Goal: Task Accomplishment & Management: Use online tool/utility

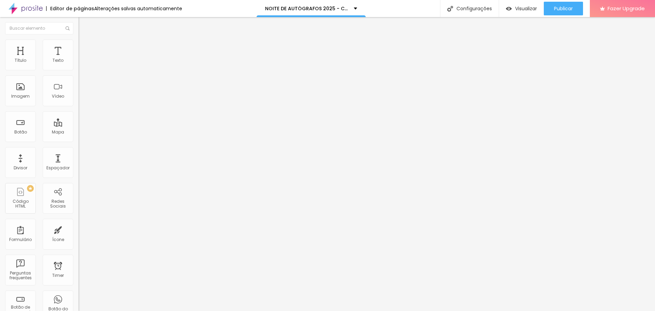
click at [85, 47] on span "Avançado" at bounding box center [96, 44] width 23 height 6
click at [78, 40] on li "Estilo" at bounding box center [117, 36] width 78 height 7
click at [84, 25] on div "Editar Seção" at bounding box center [104, 24] width 40 height 5
click at [85, 47] on span "Estilo" at bounding box center [90, 44] width 11 height 6
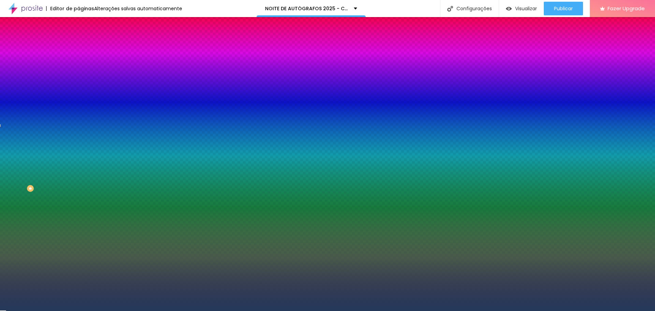
click at [85, 49] on span "Avançado" at bounding box center [96, 51] width 23 height 6
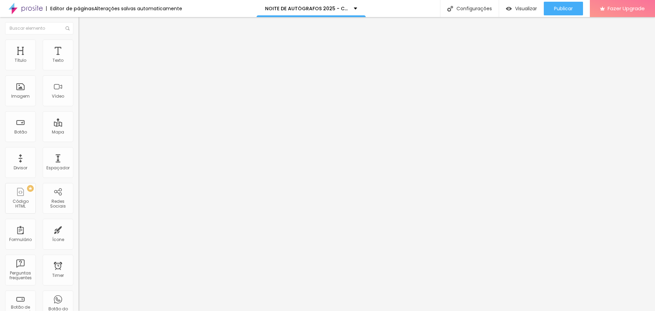
type input "0"
drag, startPoint x: 14, startPoint y: 80, endPoint x: 7, endPoint y: 80, distance: 6.8
type input "0"
click at [78, 229] on input "range" at bounding box center [100, 231] width 44 height 5
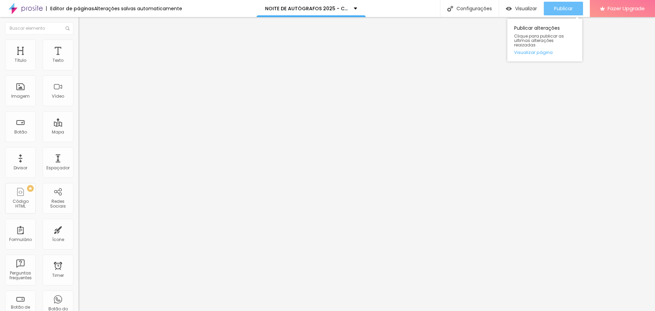
click at [570, 8] on span "Publicar" at bounding box center [563, 8] width 19 height 5
click at [85, 46] on span "Estilo" at bounding box center [90, 44] width 11 height 6
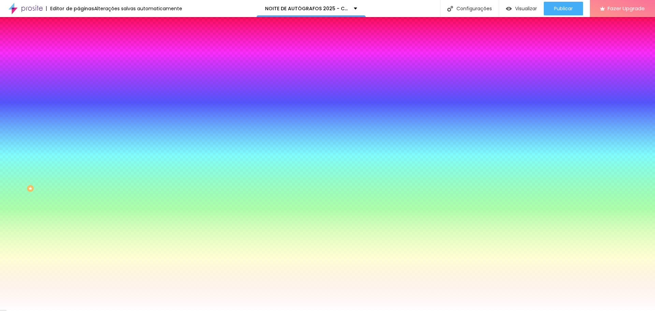
click at [78, 40] on li "Conteúdo" at bounding box center [117, 36] width 78 height 7
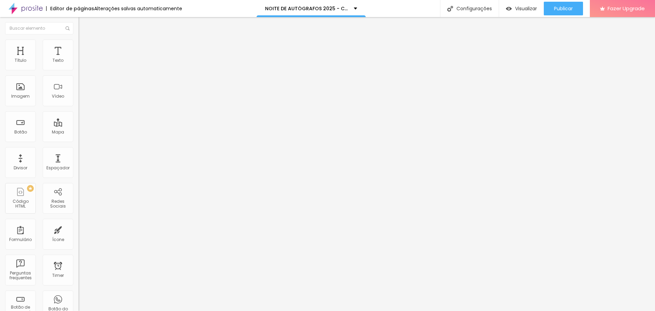
click at [78, 62] on span "Encaixotado" at bounding box center [91, 59] width 27 height 6
click at [78, 73] on span "Completo" at bounding box center [88, 70] width 21 height 6
click at [84, 73] on span "Completo" at bounding box center [94, 70] width 21 height 6
click at [559, 5] on div "Publicar" at bounding box center [563, 9] width 19 height 14
click at [563, 6] on span "Publicar" at bounding box center [563, 8] width 19 height 5
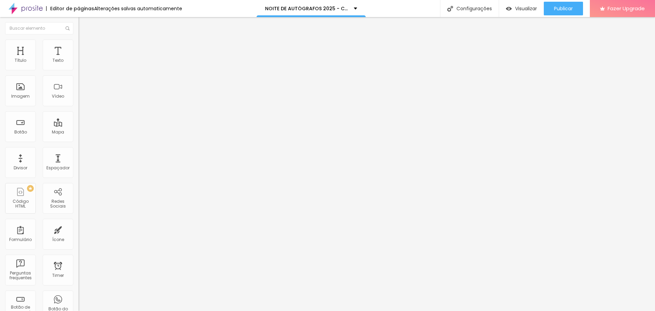
click at [78, 46] on li "Estilo" at bounding box center [117, 43] width 78 height 7
click at [85, 47] on span "Estilo" at bounding box center [90, 44] width 11 height 6
click at [78, 43] on img at bounding box center [81, 43] width 6 height 6
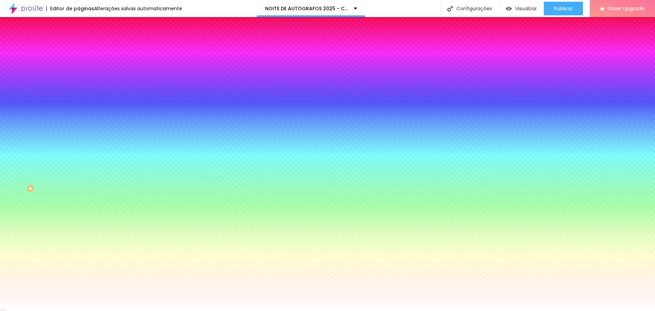
click at [85, 50] on span "Avançado" at bounding box center [96, 51] width 23 height 6
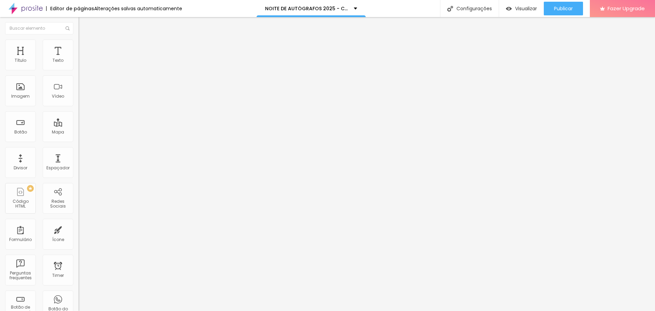
click at [78, 47] on ul "Conteúdo Estilo Avançado" at bounding box center [117, 43] width 78 height 20
click at [85, 47] on span "Estilo" at bounding box center [90, 44] width 11 height 6
click at [85, 50] on span "Avançado" at bounding box center [96, 51] width 23 height 6
click at [85, 46] on span "Estilo" at bounding box center [90, 44] width 11 height 6
click at [78, 40] on li "Conteúdo" at bounding box center [117, 36] width 78 height 7
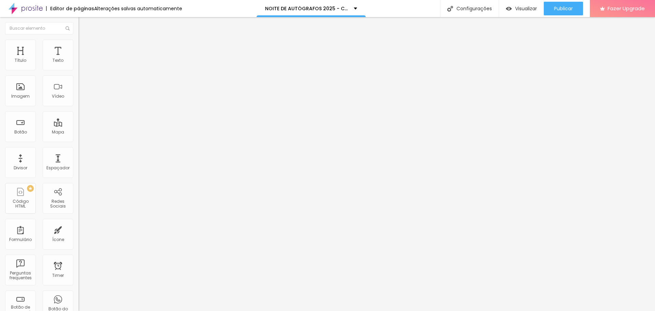
click at [78, 45] on li "Estilo" at bounding box center [117, 43] width 78 height 7
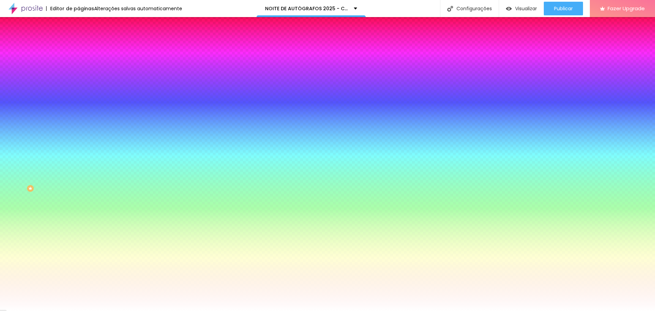
click at [78, 65] on div at bounding box center [117, 65] width 78 height 0
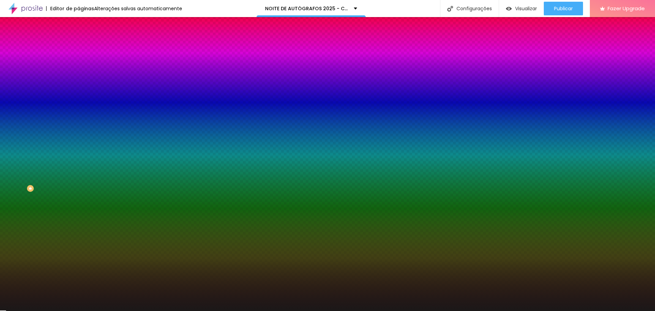
click at [16, 123] on div at bounding box center [327, 155] width 655 height 311
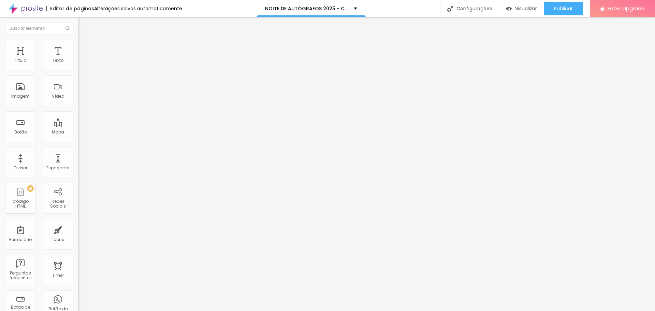
click at [78, 40] on img at bounding box center [81, 43] width 6 height 6
click at [78, 45] on li "Estilo" at bounding box center [117, 43] width 78 height 7
click at [78, 42] on img at bounding box center [81, 43] width 6 height 6
click at [85, 47] on span "Estilo" at bounding box center [90, 44] width 11 height 6
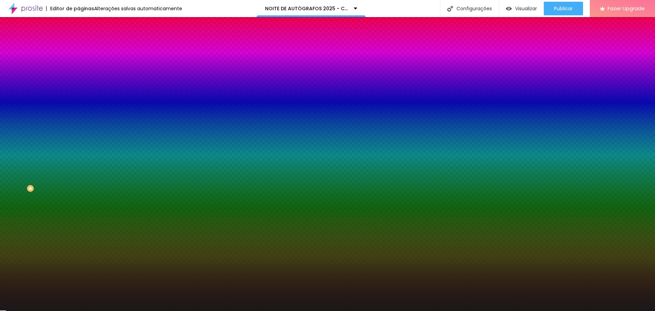
paste input "24395A"
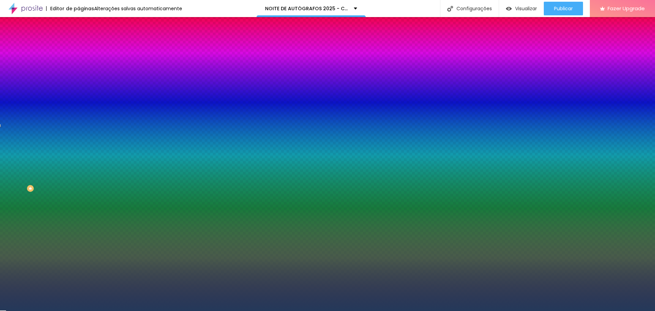
type input "#24395A"
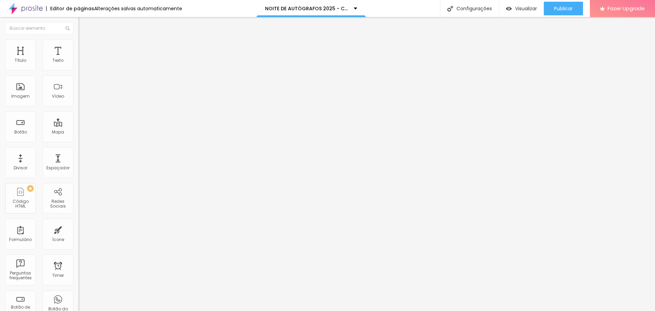
click at [82, 63] on icon "button" at bounding box center [83, 61] width 3 height 3
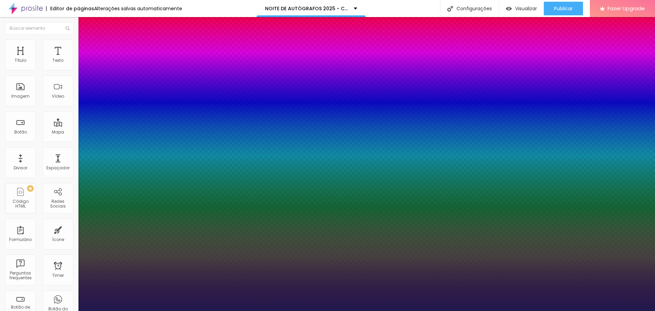
type input "1"
click at [10, 310] on div at bounding box center [327, 311] width 655 height 0
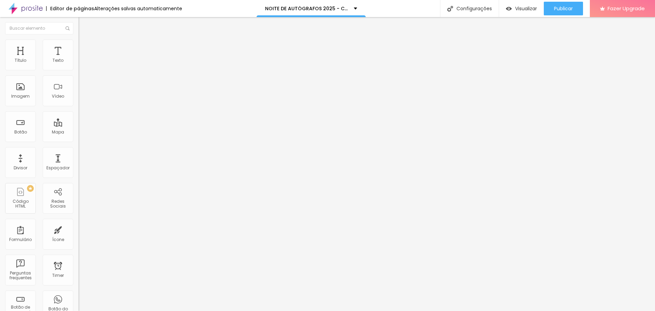
click at [78, 65] on button "button" at bounding box center [83, 61] width 10 height 7
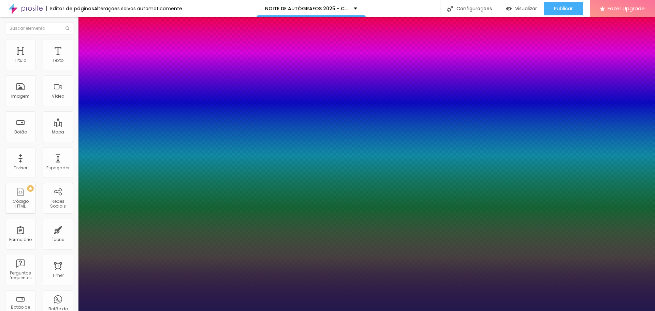
type input "1"
type input "18"
type input "1"
type input "19"
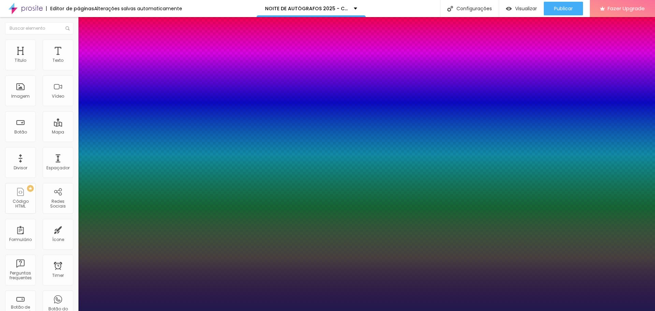
type input "19"
type input "1"
type input "20"
type input "1"
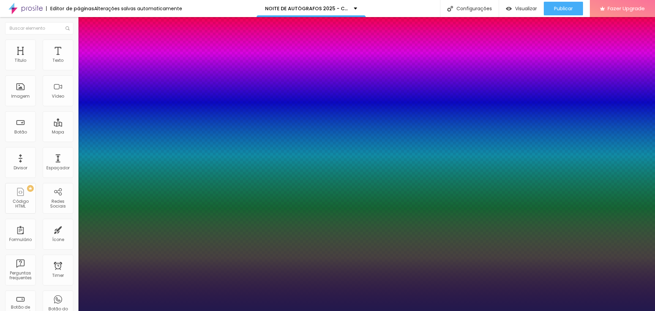
type input "21"
type input "1"
type input "22"
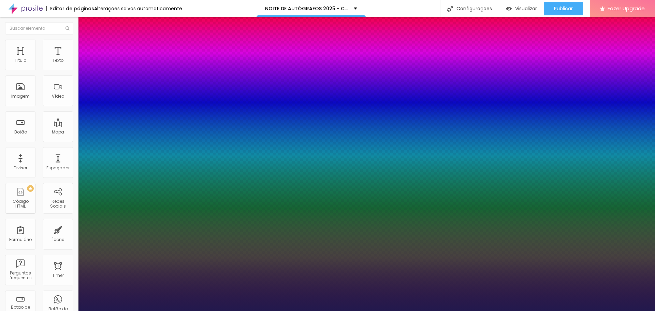
type input "1"
type input "23"
type input "1"
type input "24"
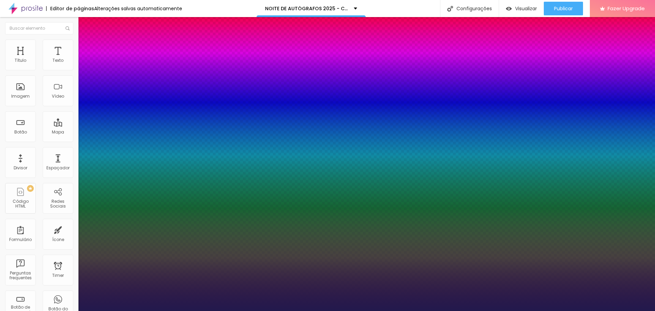
type input "24"
type input "1"
type input "26"
type input "1"
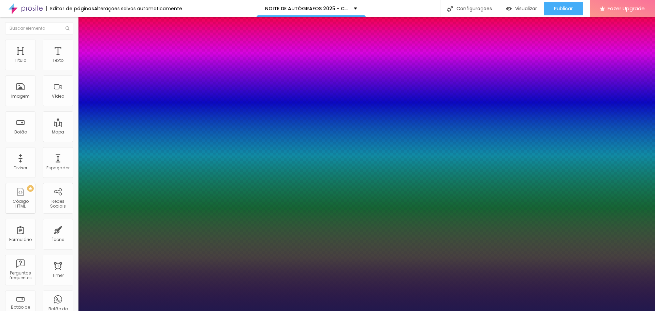
type input "27"
type input "1"
type input "28"
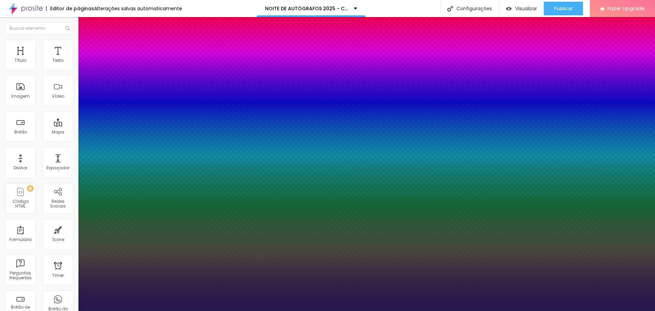
type input "1"
type input "29"
type input "1"
type input "30"
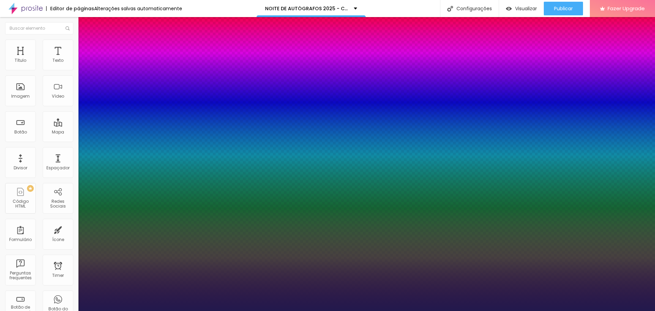
type input "30"
type input "1"
type input "31"
type input "1"
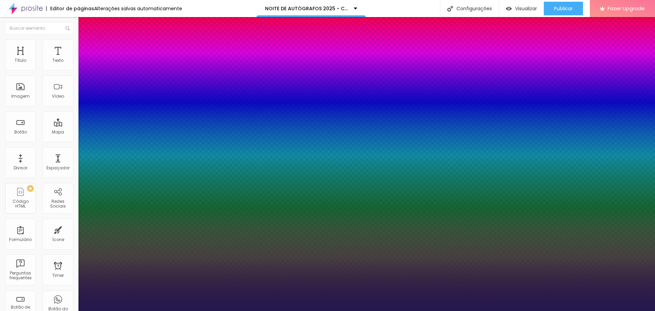
type input "32"
type input "1"
type input "33"
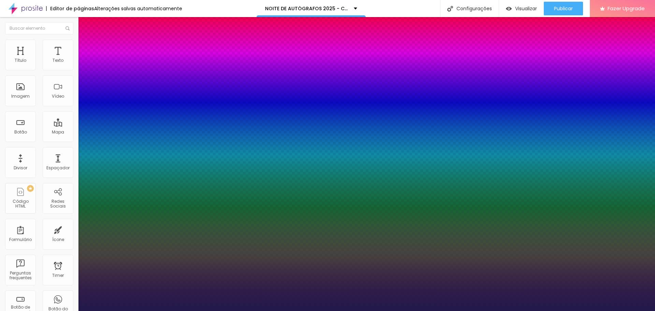
type input "1"
type input "34"
type input "1"
type input "35"
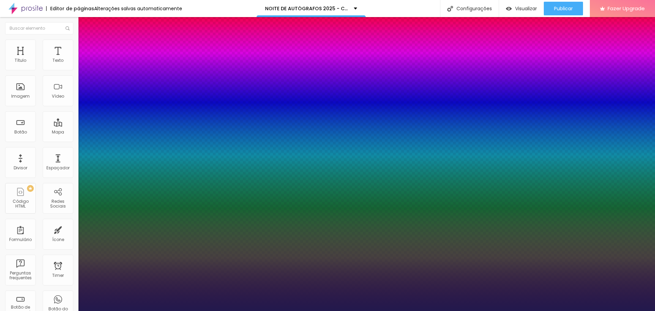
type input "35"
type input "1"
type input "36"
type input "1"
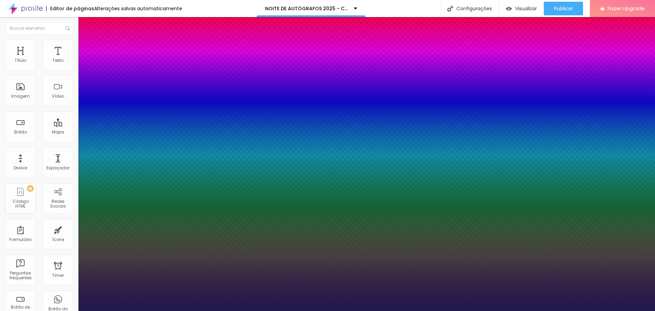
drag, startPoint x: 93, startPoint y: 116, endPoint x: 103, endPoint y: 116, distance: 9.5
type input "36"
type input "1"
click at [607, 310] on div at bounding box center [327, 311] width 655 height 0
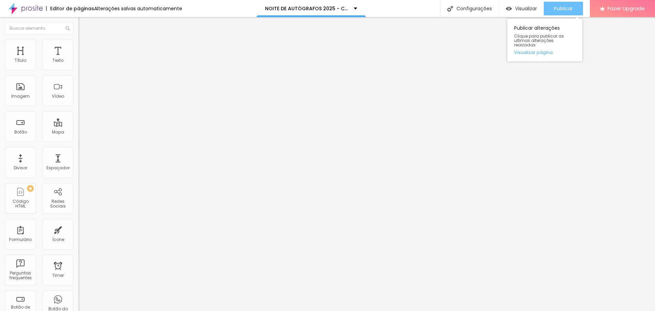
click at [568, 6] on span "Publicar" at bounding box center [563, 8] width 19 height 5
click at [566, 10] on span "Publicar" at bounding box center [563, 8] width 19 height 5
click at [567, 12] on div "Publicar" at bounding box center [563, 9] width 19 height 14
click at [567, 13] on div "Publicar" at bounding box center [563, 9] width 19 height 14
click at [569, 15] on div "Publicar" at bounding box center [563, 9] width 19 height 14
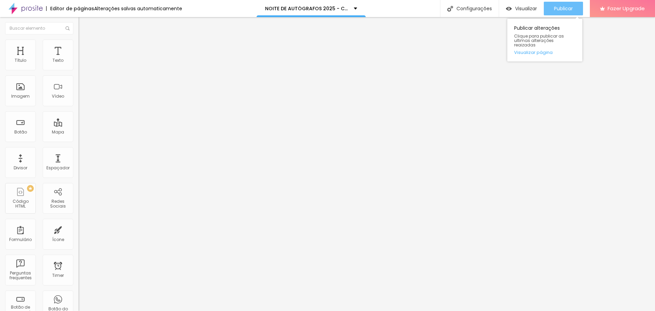
click at [575, 5] on button "Publicar" at bounding box center [563, 9] width 39 height 14
click at [85, 48] on span "Avançado" at bounding box center [96, 51] width 23 height 6
type input "15"
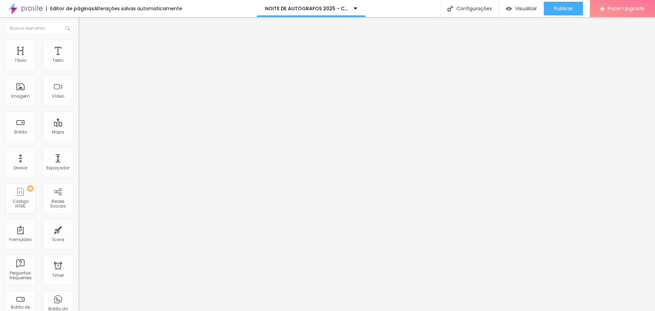
type input "10"
type input "5"
type input "0"
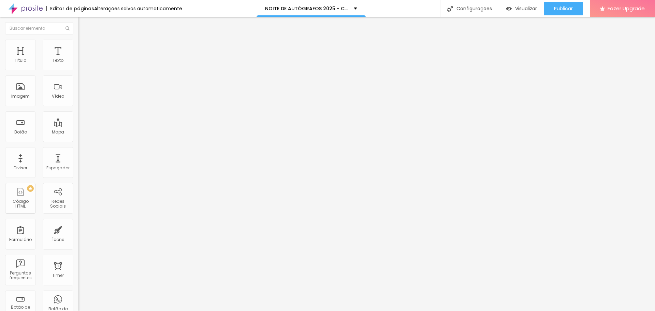
type input "0"
drag, startPoint x: 27, startPoint y: 68, endPoint x: 22, endPoint y: 73, distance: 8.0
click at [78, 132] on input "range" at bounding box center [100, 134] width 44 height 5
type input "5"
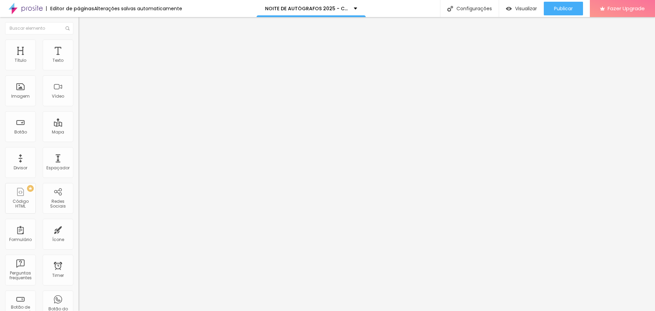
type input "10"
drag, startPoint x: 15, startPoint y: 68, endPoint x: 20, endPoint y: 69, distance: 5.8
type input "10"
click at [78, 132] on input "range" at bounding box center [100, 134] width 44 height 5
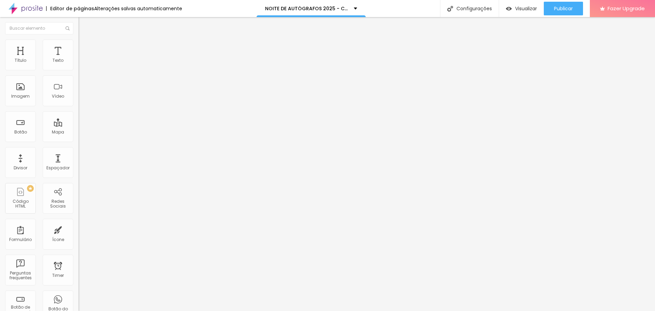
click at [78, 65] on button "button" at bounding box center [83, 61] width 10 height 7
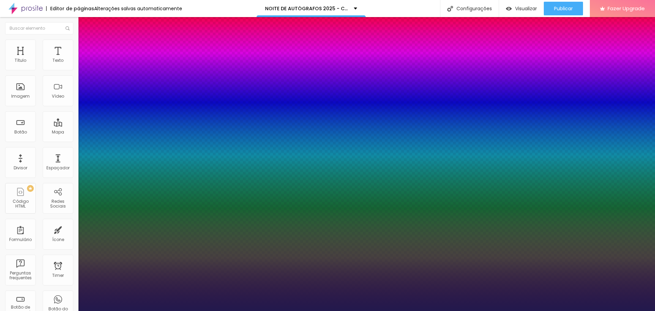
type input "1"
type input "18"
type input "1"
type input "19"
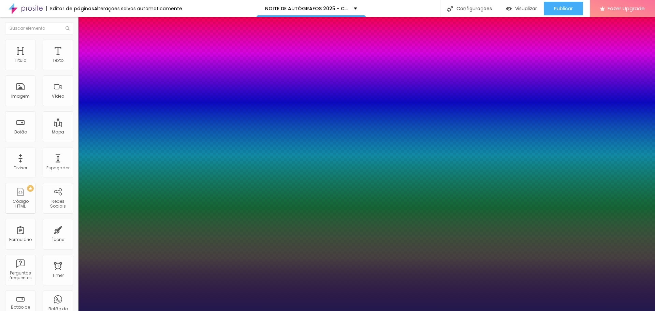
type input "19"
type input "1"
type input "20"
type input "1"
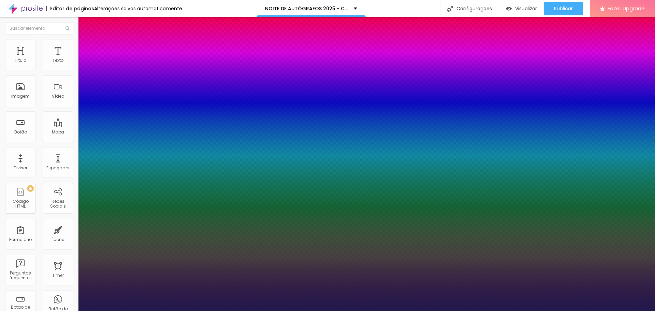
type input "20"
click at [505, 310] on div at bounding box center [327, 311] width 655 height 0
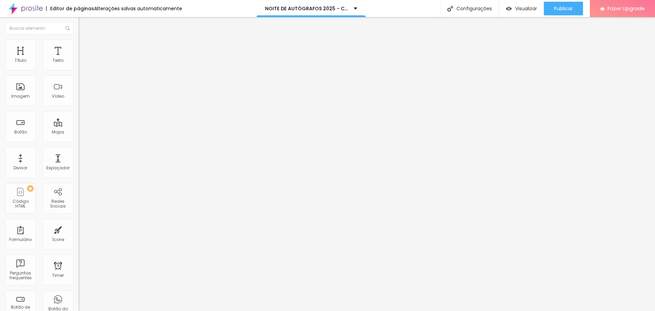
click at [81, 63] on icon "button" at bounding box center [81, 62] width 1 height 1
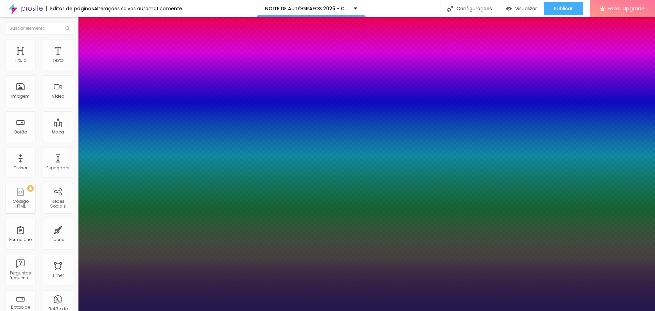
type input "1"
type input "19"
type input "1"
type input "20"
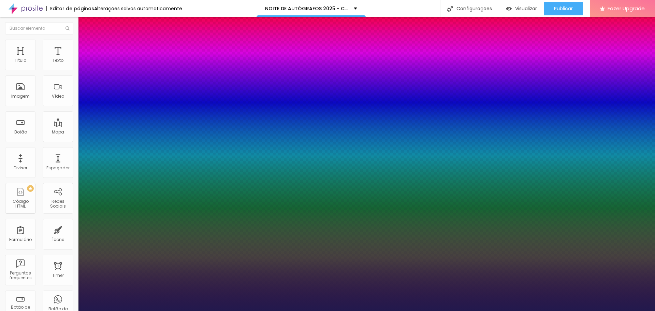
type input "20"
type input "1"
type input "20"
click at [513, 310] on div at bounding box center [327, 311] width 655 height 0
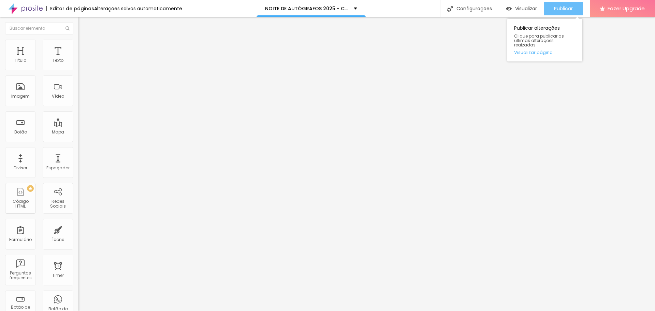
click at [566, 4] on div "Publicar" at bounding box center [563, 9] width 19 height 14
click at [572, 7] on span "Publicar" at bounding box center [563, 8] width 19 height 5
click at [563, 6] on span "Publicar" at bounding box center [563, 8] width 19 height 5
click at [81, 63] on icon "button" at bounding box center [83, 61] width 4 height 4
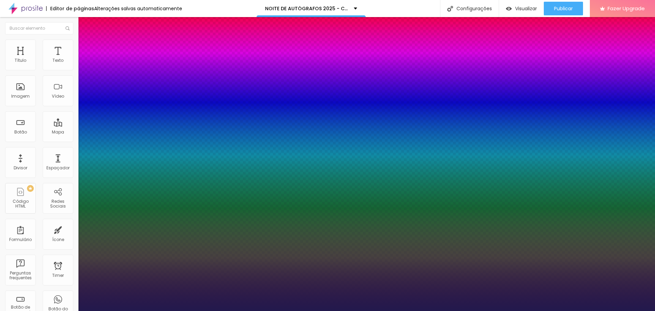
type input "1"
type input "18"
type input "1"
type input "19"
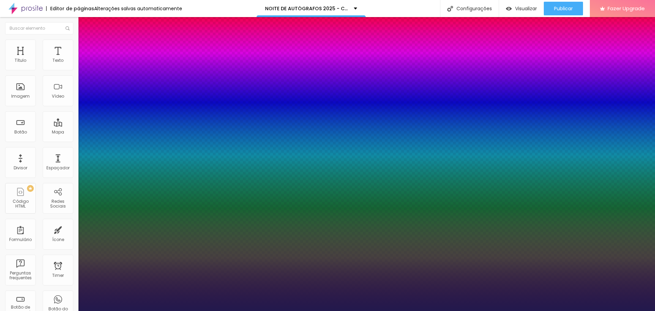
type input "19"
type input "1"
type input "20"
type input "1"
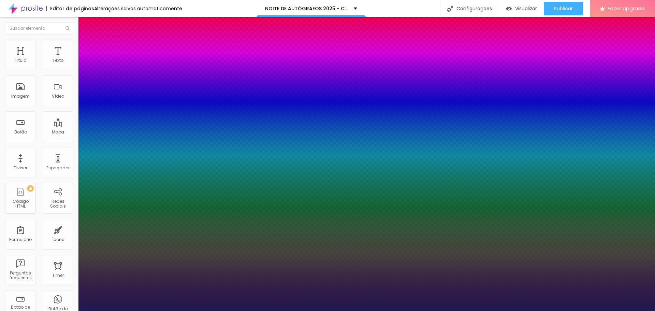
type input "20"
type input "1"
click at [512, 310] on div at bounding box center [327, 311] width 655 height 0
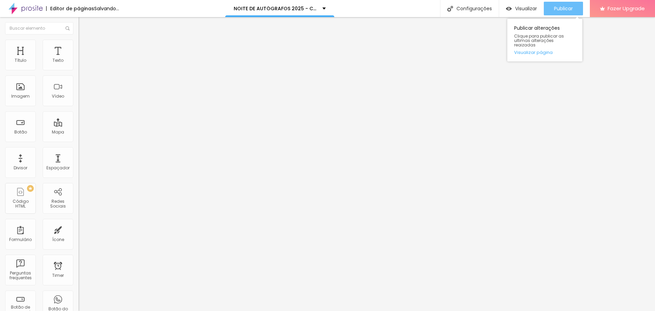
click at [561, 5] on div "Publicar" at bounding box center [563, 9] width 19 height 14
click at [560, 6] on span "Publicar" at bounding box center [563, 8] width 19 height 5
click at [560, 8] on span "Publicar" at bounding box center [563, 8] width 19 height 5
click at [551, 6] on button "Publicar" at bounding box center [563, 9] width 39 height 14
